Goal: Information Seeking & Learning: Check status

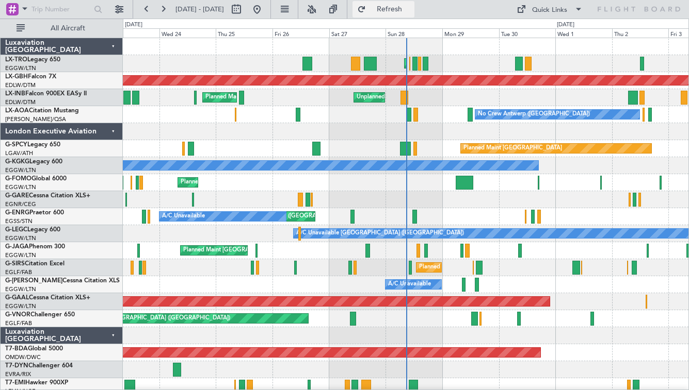
click at [411, 6] on span "Refresh" at bounding box center [389, 9] width 43 height 7
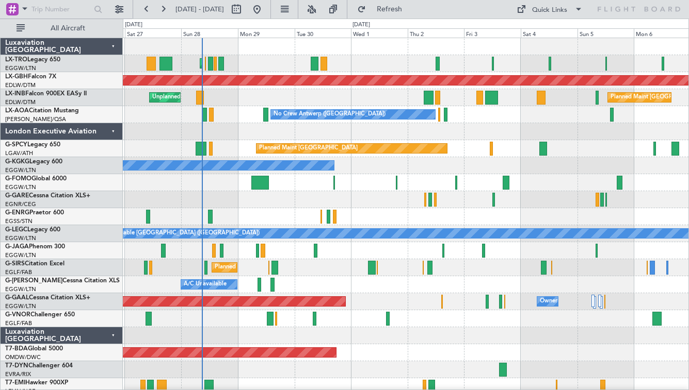
click at [522, 136] on div at bounding box center [405, 131] width 565 height 17
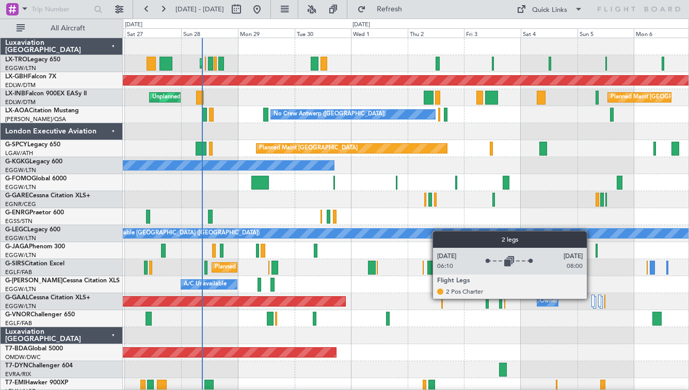
click at [592, 299] on div at bounding box center [592, 301] width 3 height 12
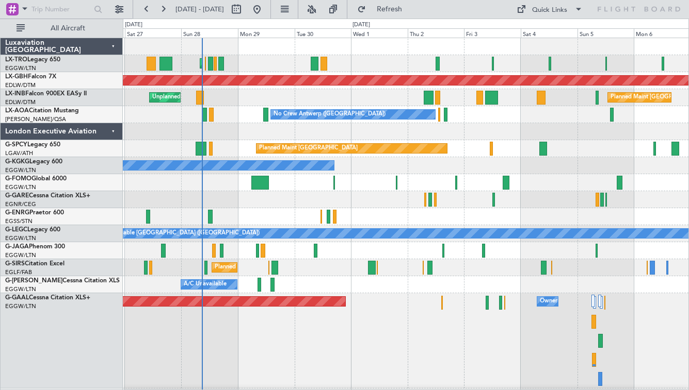
click at [589, 298] on div "Planned Maint Dusseldorf Owner Owner" at bounding box center [405, 340] width 565 height 95
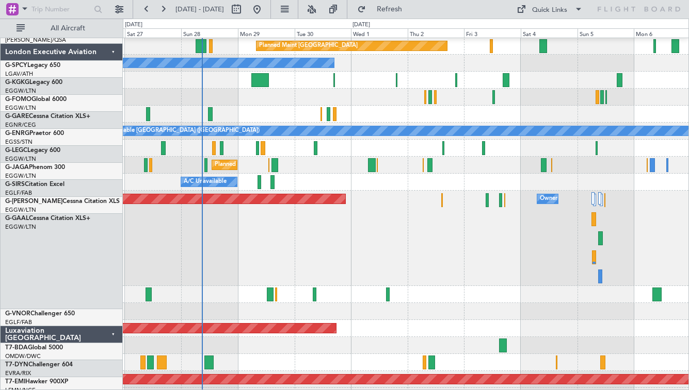
scroll to position [164, 0]
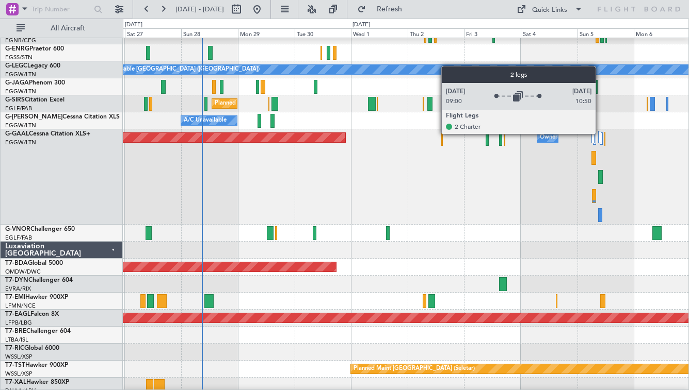
click at [600, 134] on div at bounding box center [599, 137] width 3 height 12
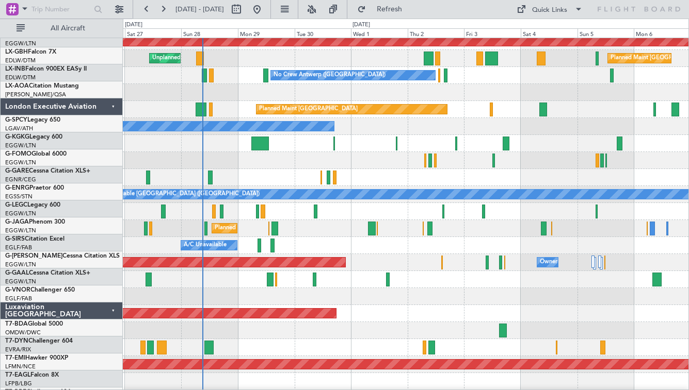
scroll to position [0, 0]
